Goal: Entertainment & Leisure: Consume media (video, audio)

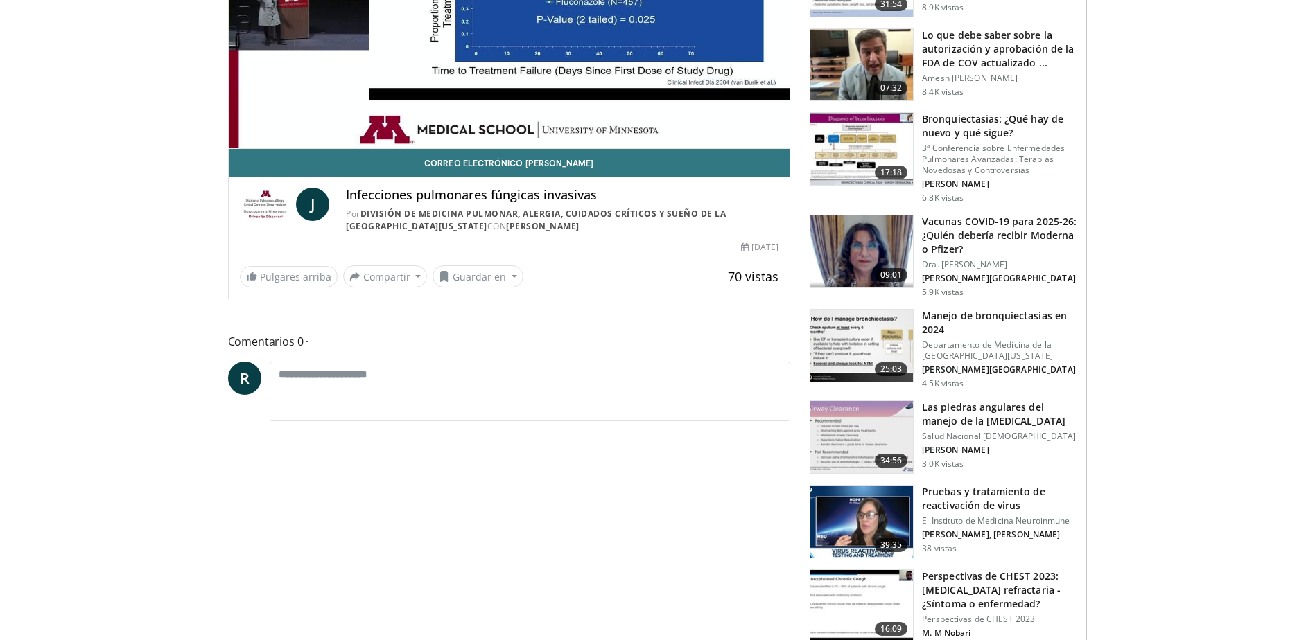
scroll to position [69, 0]
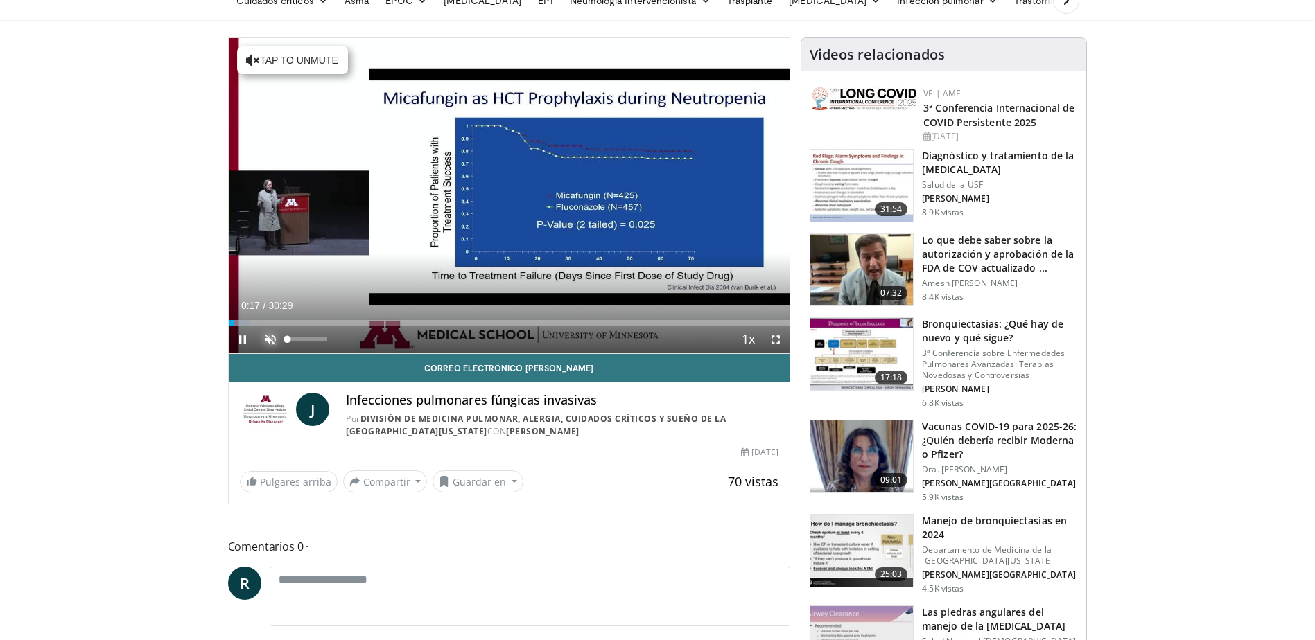
click at [270, 338] on span "Reproductor de video" at bounding box center [270, 340] width 28 height 28
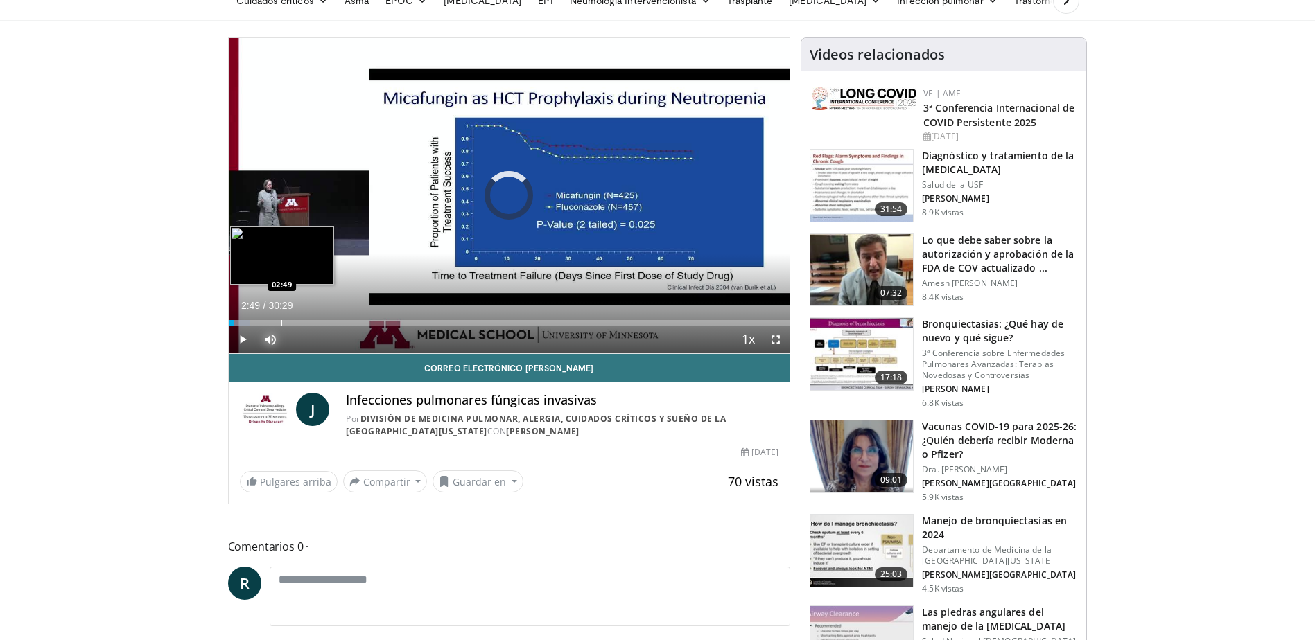
click at [281, 321] on div "Progress Bar" at bounding box center [281, 323] width 1 height 6
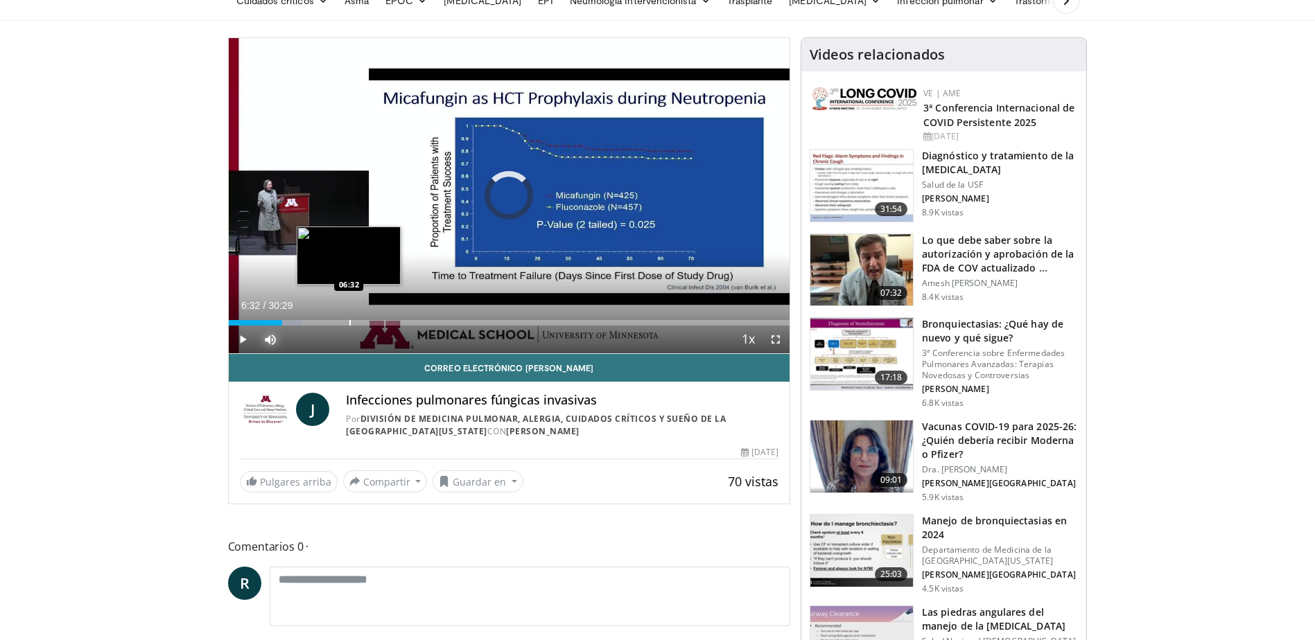
click at [349, 320] on div "Progress Bar" at bounding box center [349, 323] width 1 height 6
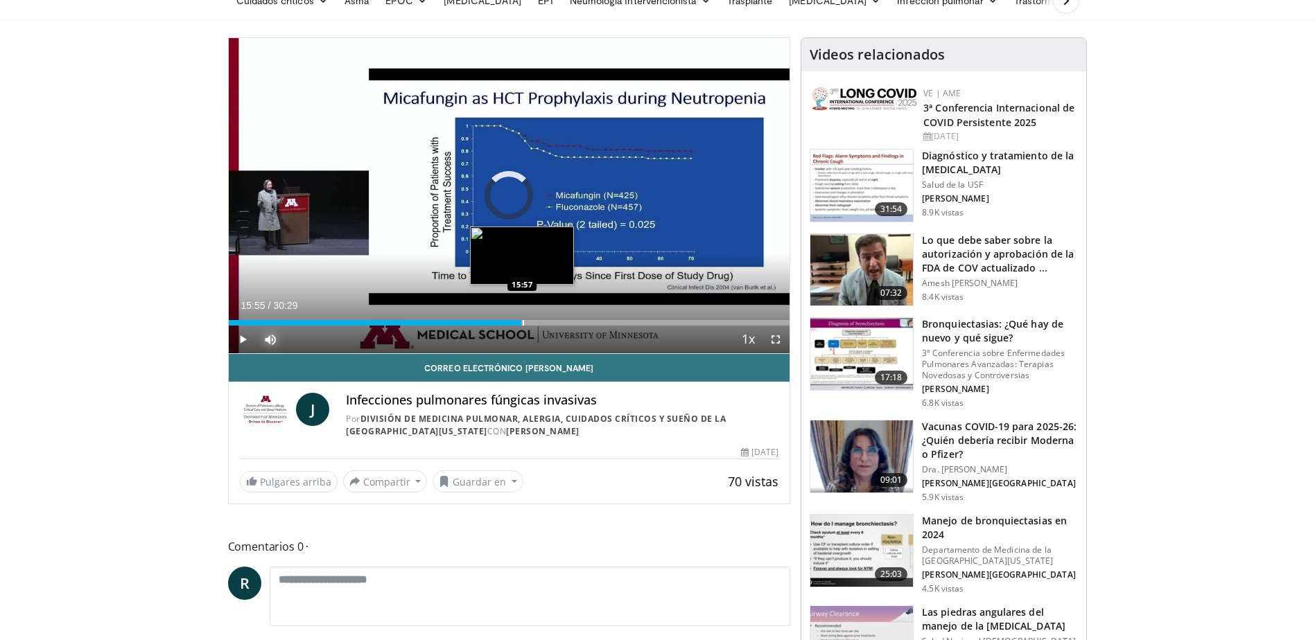
click at [523, 322] on div "Progress Bar" at bounding box center [523, 323] width 1 height 6
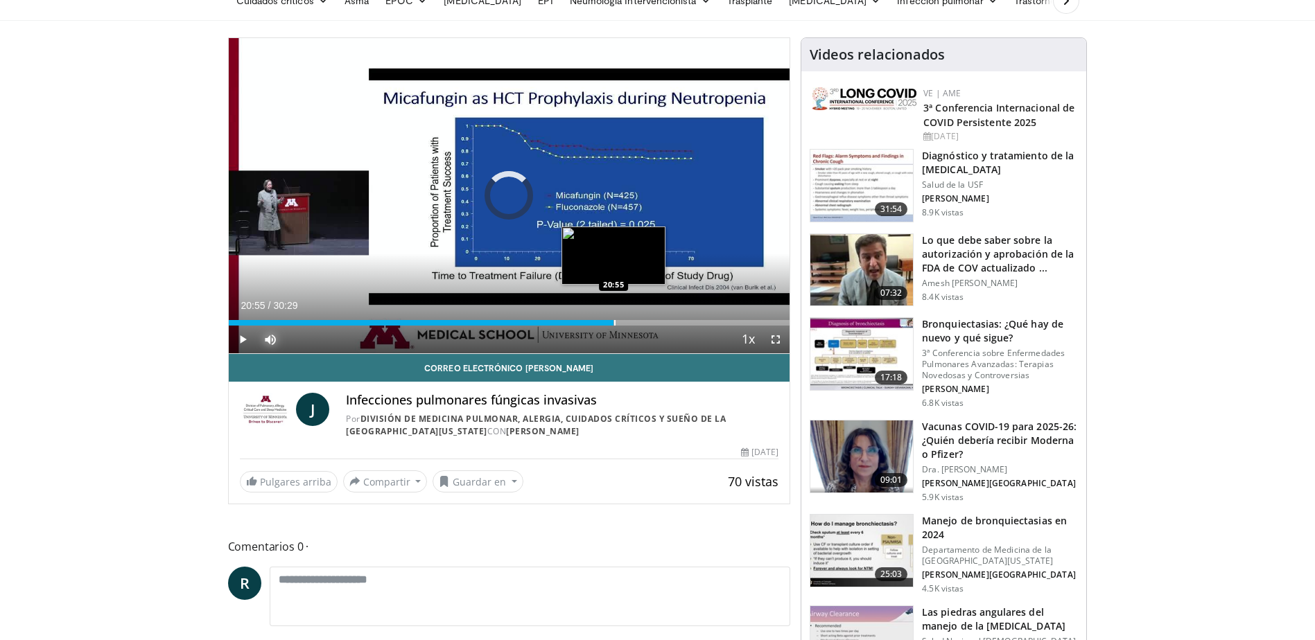
click at [614, 320] on div "Progress Bar" at bounding box center [614, 323] width 1 height 6
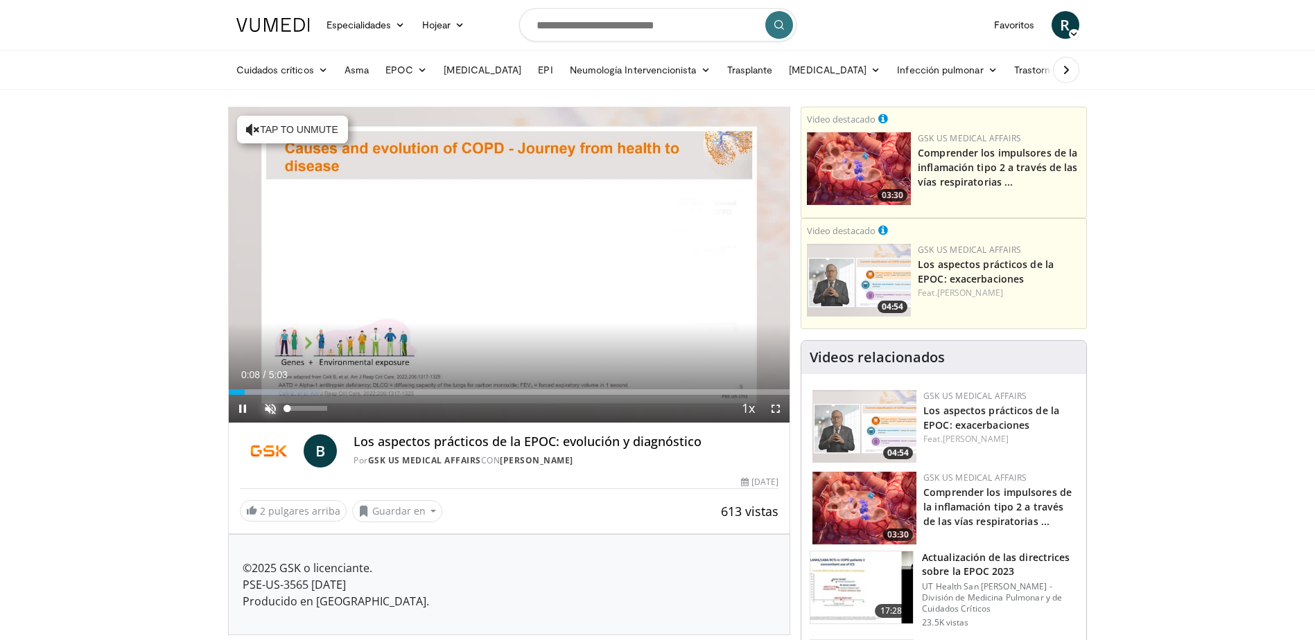
click at [269, 409] on span "Reproductor de video" at bounding box center [270, 409] width 28 height 28
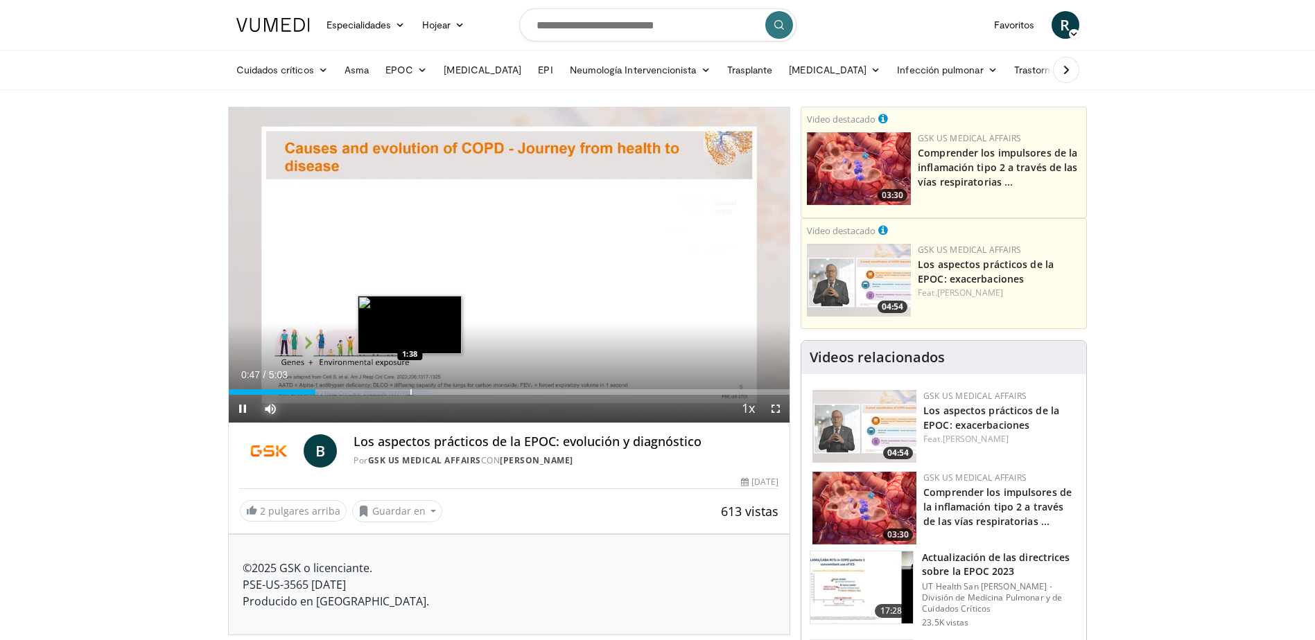
click at [410, 392] on div "Progress Bar" at bounding box center [410, 392] width 1 height 6
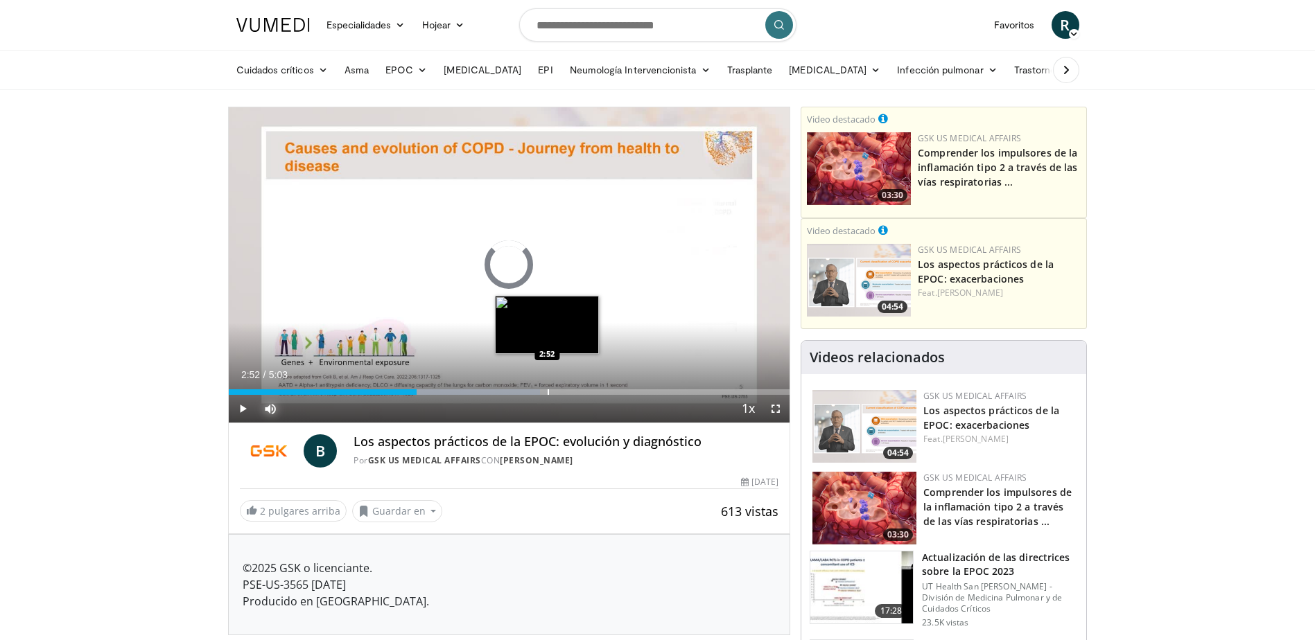
click at [548, 390] on div "Progress Bar" at bounding box center [548, 392] width 1 height 6
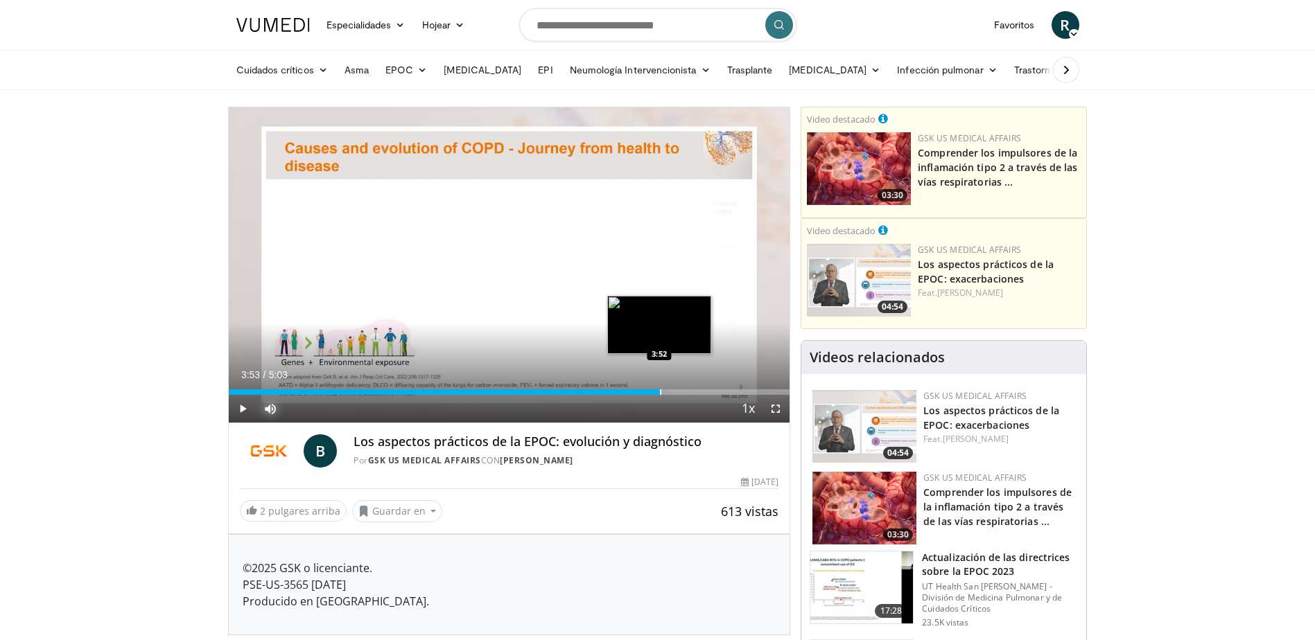
click at [660, 392] on div "Progress Bar" at bounding box center [660, 392] width 1 height 6
